Goal: Task Accomplishment & Management: Manage account settings

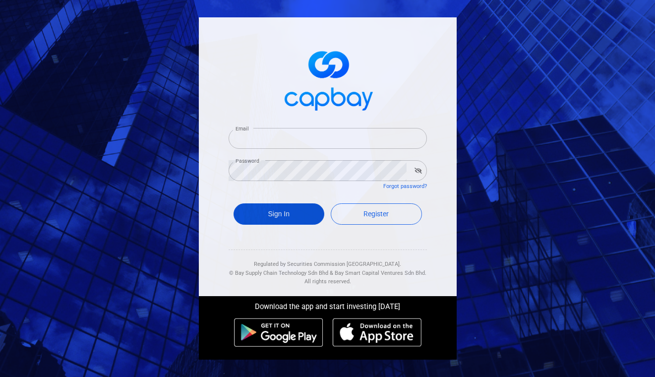
type input "[PERSON_NAME][EMAIL_ADDRESS][DOMAIN_NAME]"
click at [263, 215] on button "Sign In" at bounding box center [278, 213] width 91 height 21
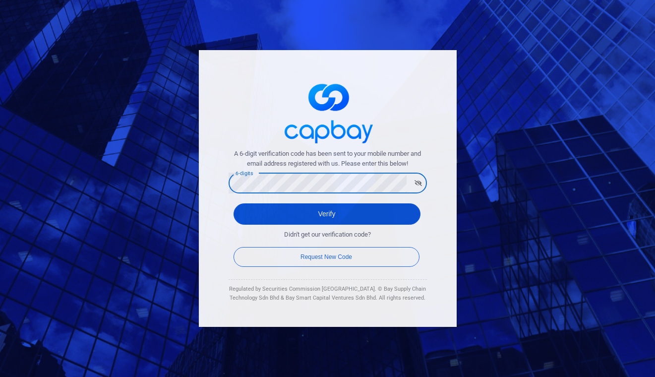
click at [297, 217] on button "Verify" at bounding box center [326, 213] width 187 height 21
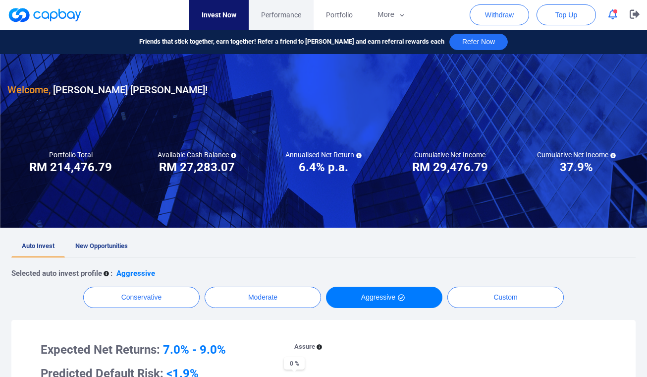
click at [285, 14] on span "Performance" at bounding box center [281, 14] width 40 height 11
